Goal: Navigation & Orientation: Find specific page/section

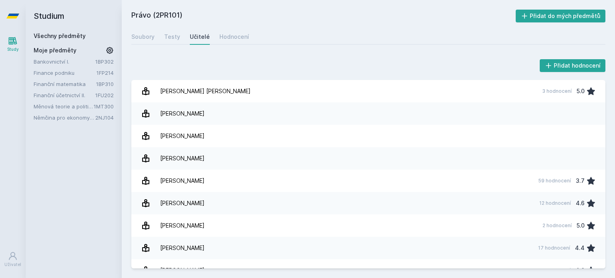
click at [72, 106] on link "Měnová teorie a politika" at bounding box center [64, 106] width 60 height 8
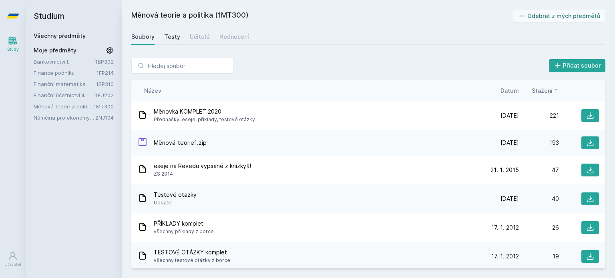
click at [171, 38] on div "Testy" at bounding box center [172, 37] width 16 height 8
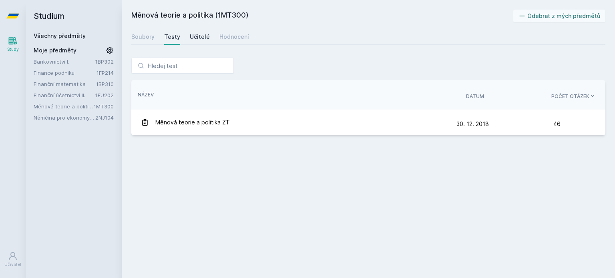
click at [203, 40] on div "Učitelé" at bounding box center [200, 37] width 20 height 8
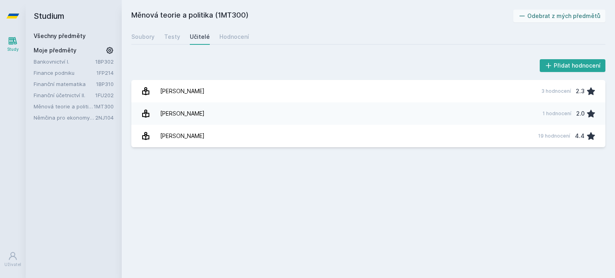
click at [227, 24] on div "Měnová teorie a politika (1MT300) Odebrat z mých předmětů [GEOGRAPHIC_DATA] Tes…" at bounding box center [368, 139] width 474 height 259
click at [225, 34] on div "Hodnocení" at bounding box center [234, 37] width 30 height 8
